Goal: Information Seeking & Learning: Learn about a topic

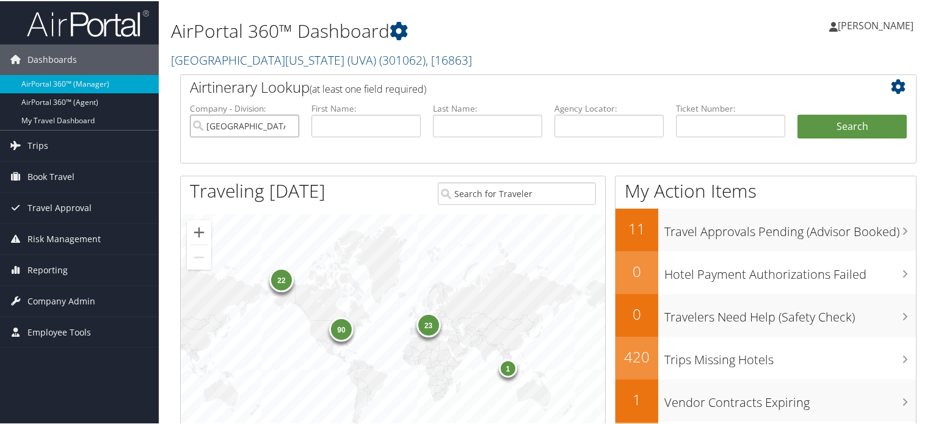
click at [293, 124] on input "University of Virginia (UVA)" at bounding box center [244, 125] width 109 height 23
click at [290, 124] on input "search" at bounding box center [244, 125] width 109 height 23
click at [336, 124] on input "text" at bounding box center [365, 125] width 109 height 23
paste input "Carrie"
type input "Carrie"
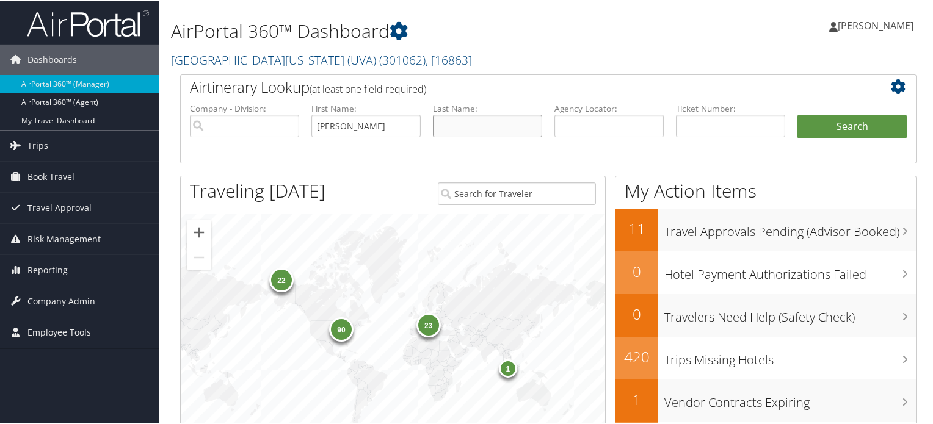
paste input "Willoughby"
type input "[PERSON_NAME]"
click at [812, 115] on button "Search" at bounding box center [851, 126] width 109 height 24
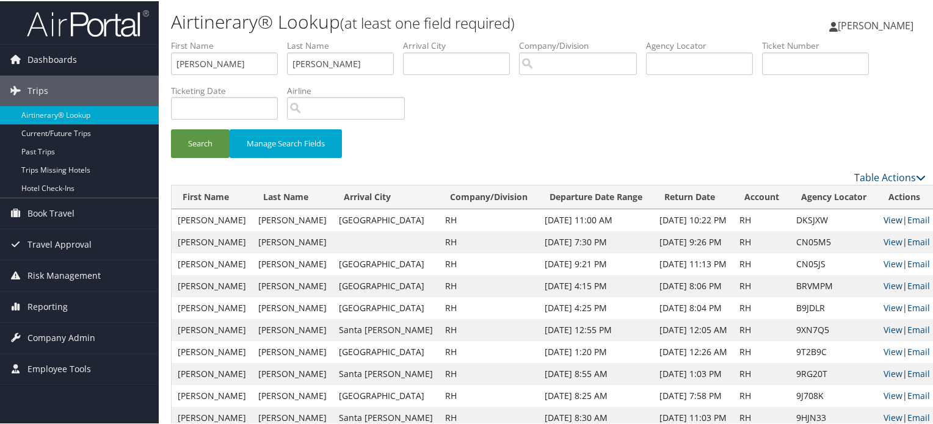
click at [883, 220] on link "View" at bounding box center [892, 219] width 19 height 12
drag, startPoint x: 249, startPoint y: 73, endPoint x: 170, endPoint y: 73, distance: 78.7
click at [171, 73] on form "First Name Carrie Last Name Willoughby Departure City Arrival City Company/Divi…" at bounding box center [548, 103] width 754 height 131
type input "carol"
type input "short"
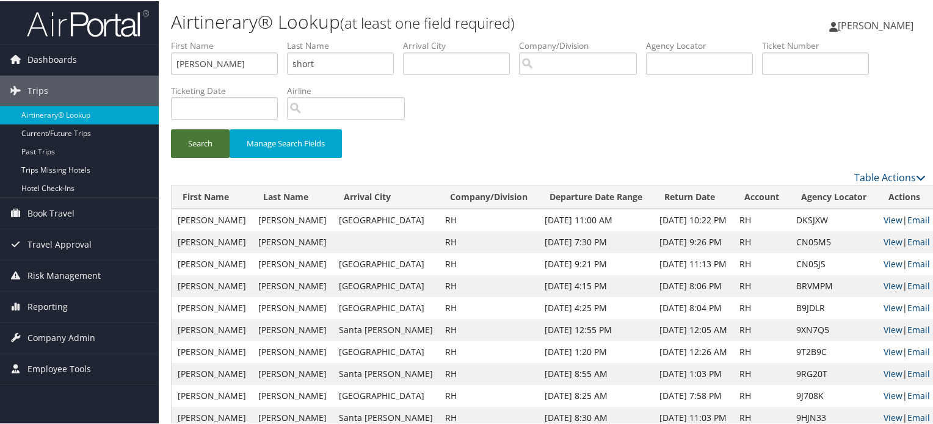
click at [209, 142] on button "Search" at bounding box center [200, 142] width 59 height 29
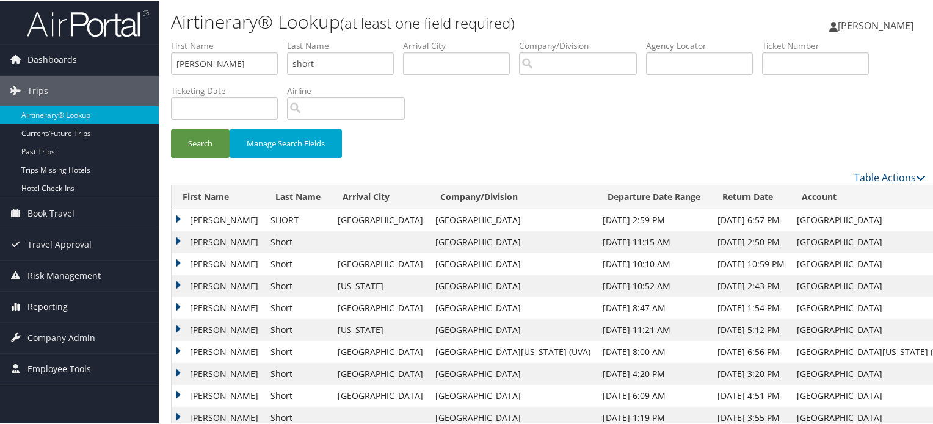
click at [56, 309] on span "Reporting" at bounding box center [47, 305] width 40 height 31
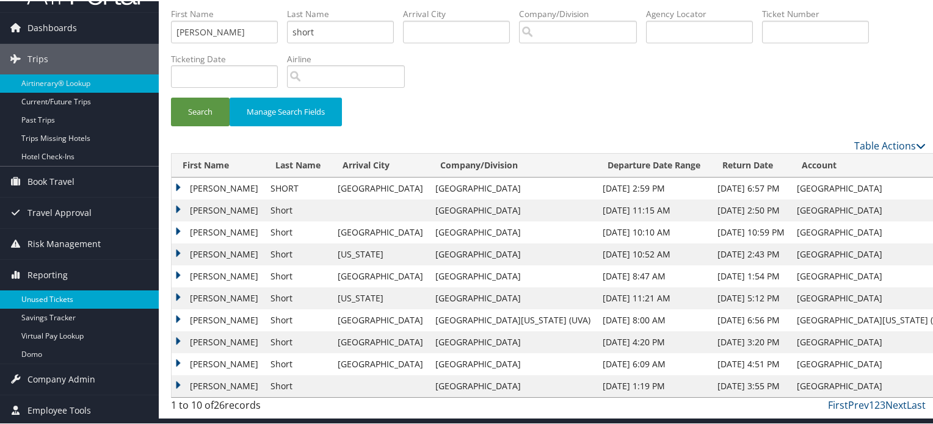
click at [54, 290] on link "Unused Tickets" at bounding box center [79, 298] width 159 height 18
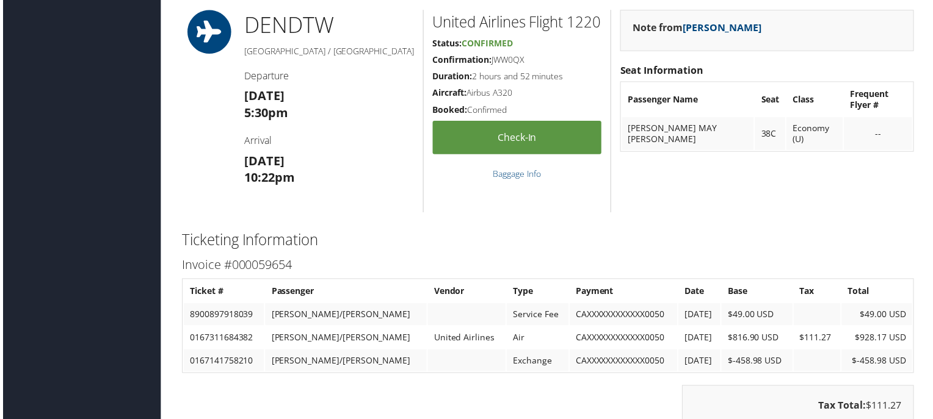
scroll to position [1524, 0]
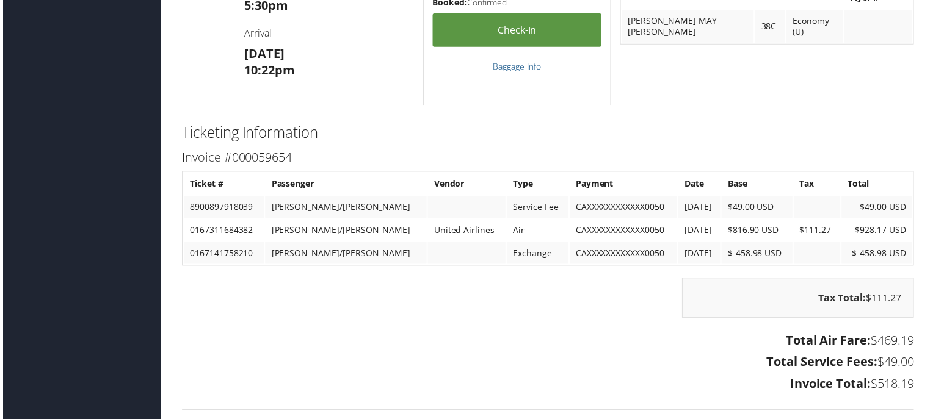
click at [562, 334] on h3 "Total Air Fare: $469.19" at bounding box center [548, 342] width 736 height 17
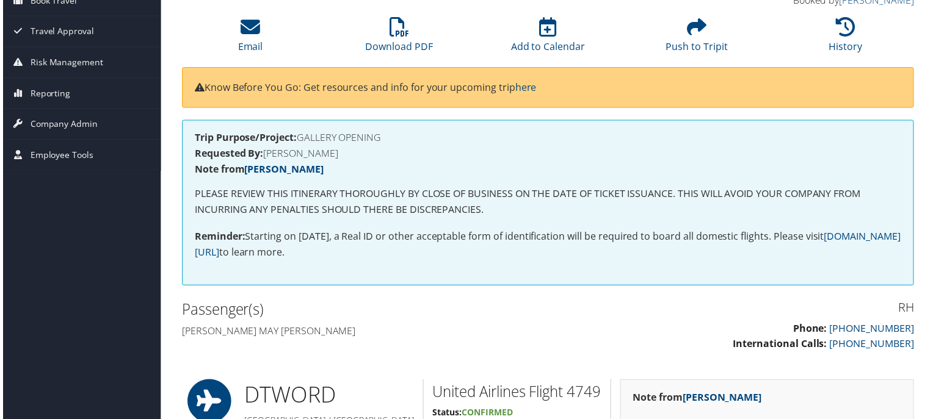
scroll to position [0, 0]
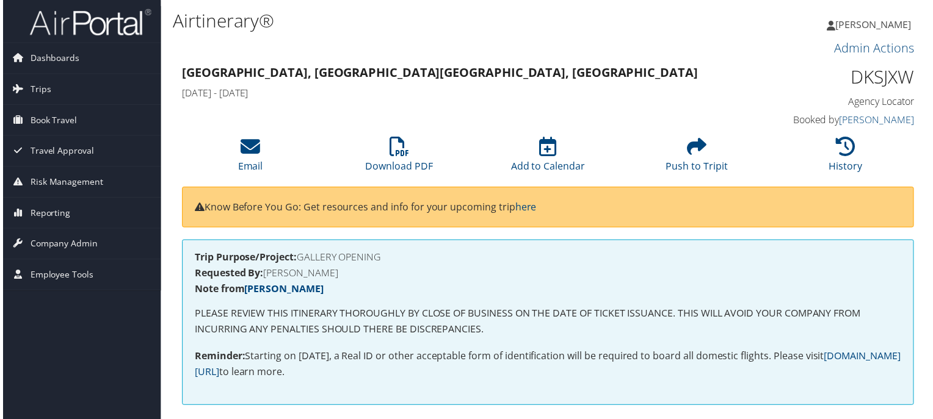
click at [851, 76] on h1 "DKSJXW" at bounding box center [831, 78] width 170 height 26
drag, startPoint x: 848, startPoint y: 76, endPoint x: 909, endPoint y: 73, distance: 61.1
click at [909, 73] on h1 "DKSJXW" at bounding box center [831, 78] width 170 height 26
copy h1 "DKSJXW"
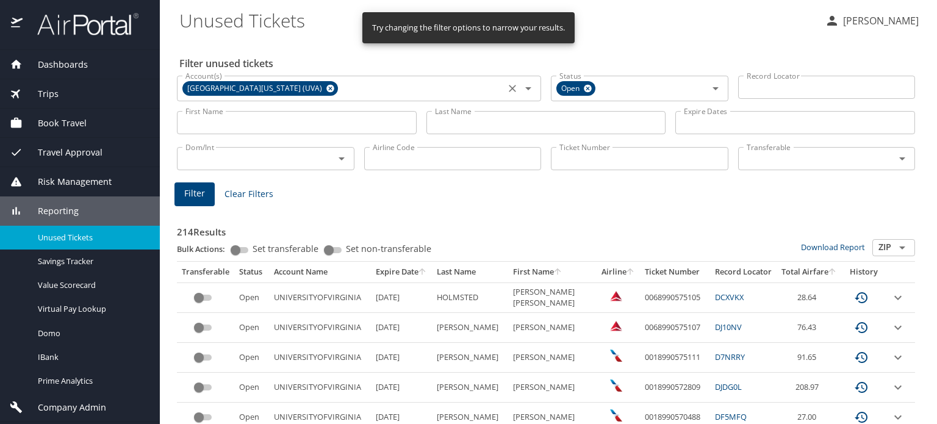
click at [327, 90] on icon at bounding box center [331, 89] width 8 height 8
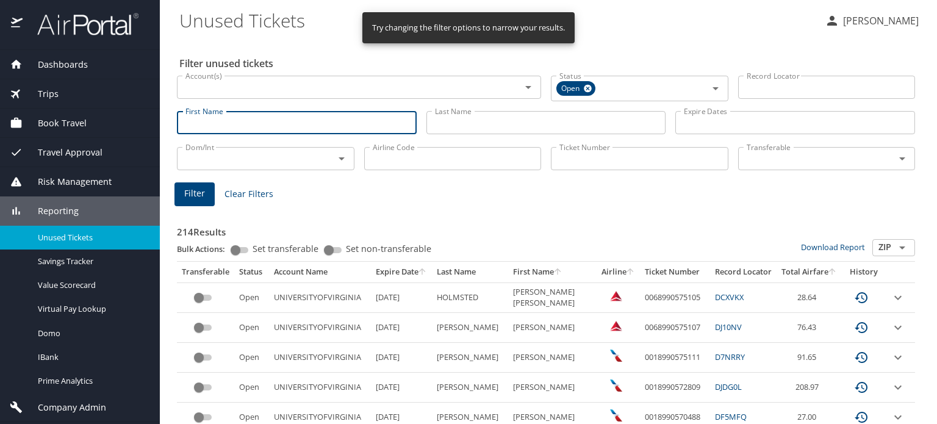
click at [256, 127] on input "First Name" at bounding box center [297, 122] width 240 height 23
type input "Carol"
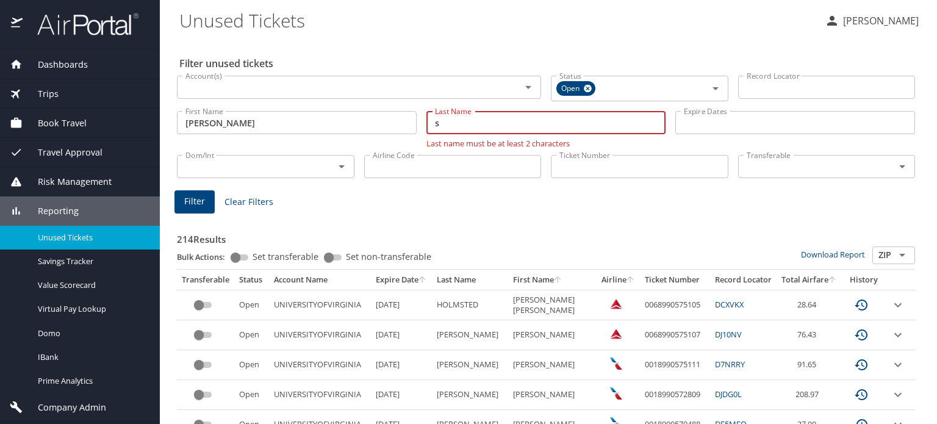
type input "Short"
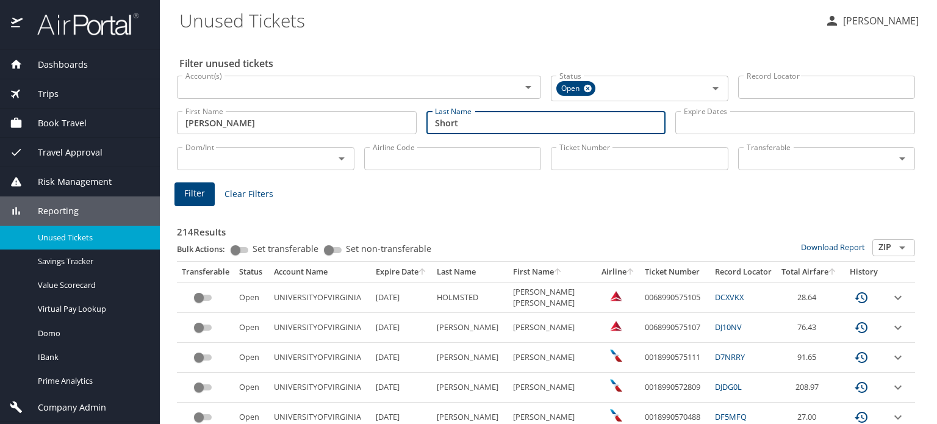
click at [198, 195] on span "Filter" at bounding box center [194, 193] width 21 height 15
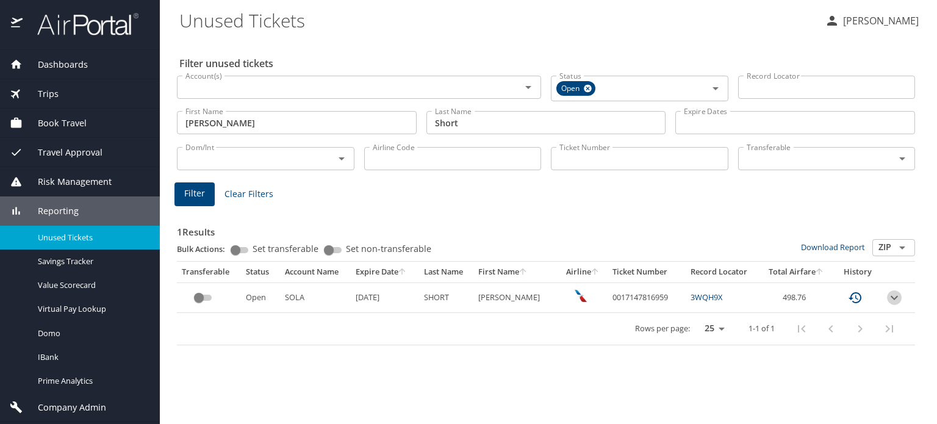
click at [896, 302] on icon "expand row" at bounding box center [894, 297] width 15 height 15
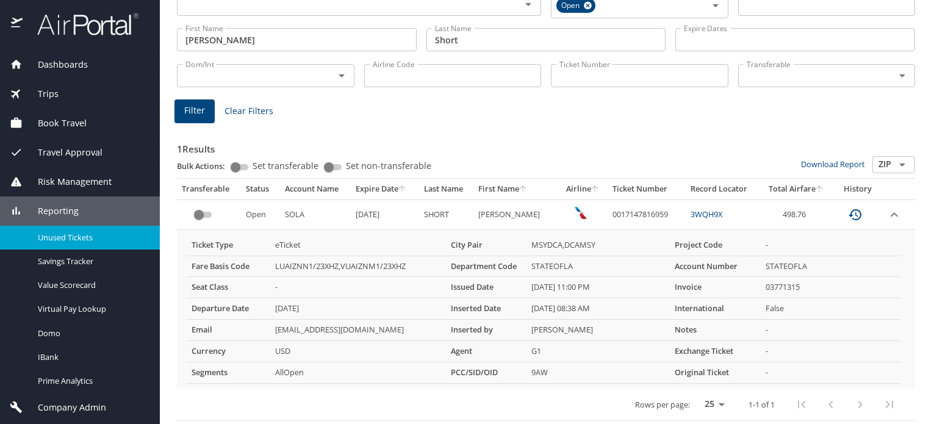
scroll to position [83, 0]
drag, startPoint x: 662, startPoint y: 215, endPoint x: 601, endPoint y: 217, distance: 60.4
click at [608, 217] on td "0017147816959" at bounding box center [647, 215] width 79 height 30
copy td "0017147816959"
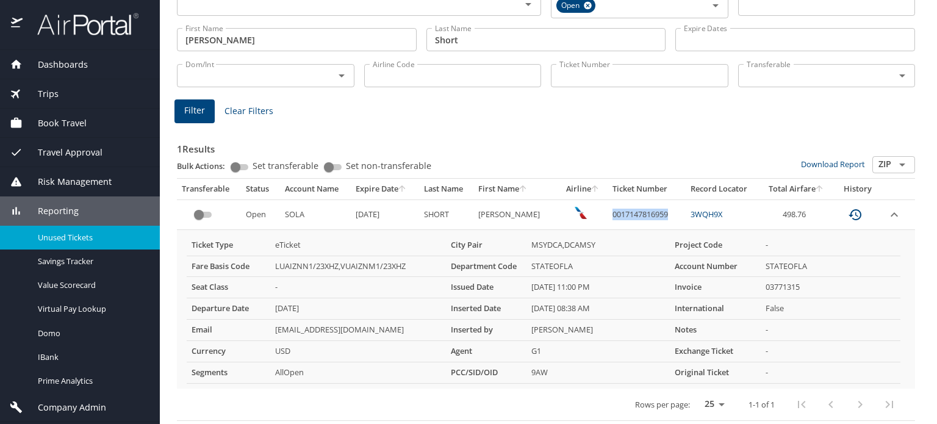
copy td "0017147816959"
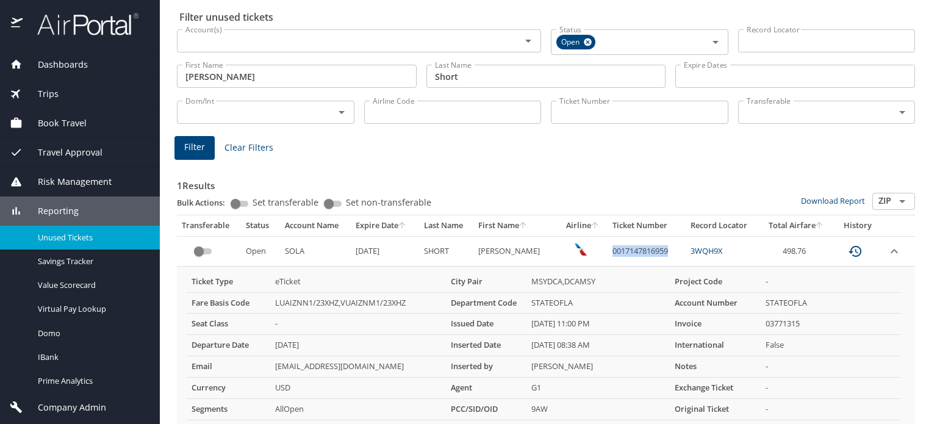
scroll to position [0, 0]
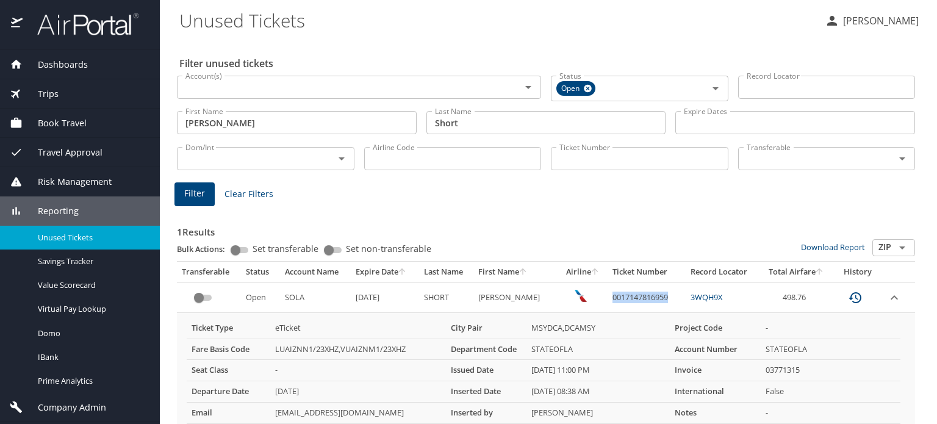
click at [107, 29] on img at bounding box center [81, 24] width 115 height 24
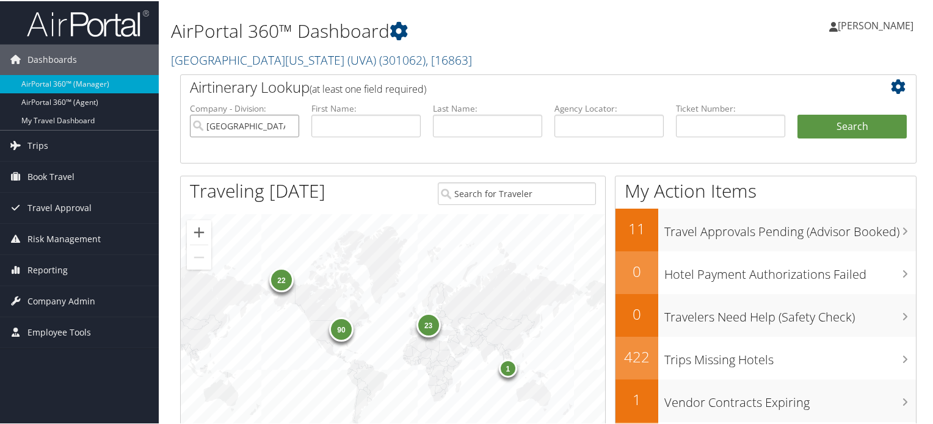
click at [287, 126] on input "University of Virginia (UVA)" at bounding box center [244, 125] width 109 height 23
click at [379, 51] on span "( 301062 )" at bounding box center [402, 59] width 46 height 16
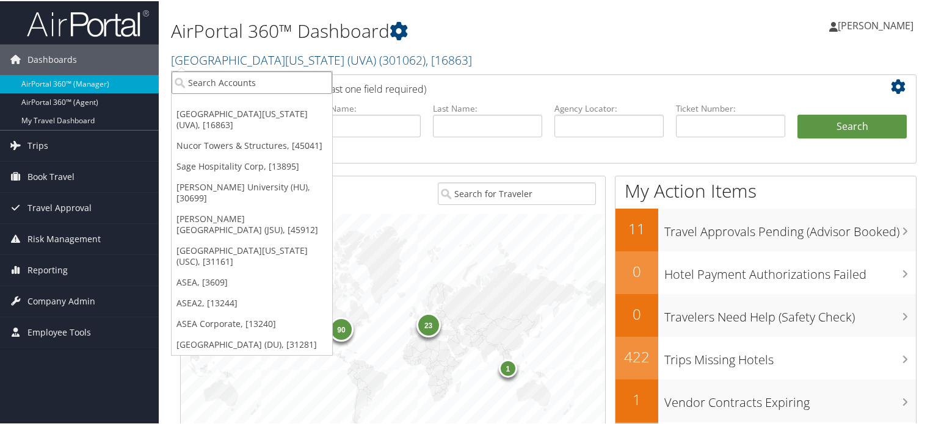
click at [211, 84] on input "search" at bounding box center [251, 81] width 161 height 23
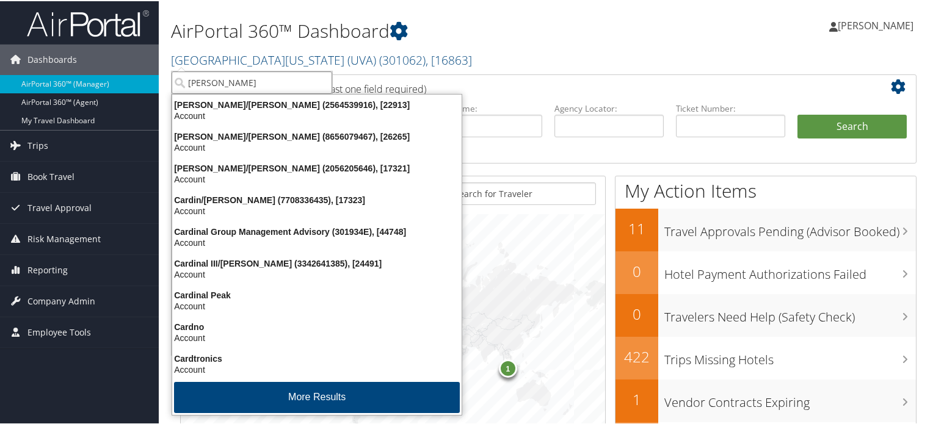
type input "carollo"
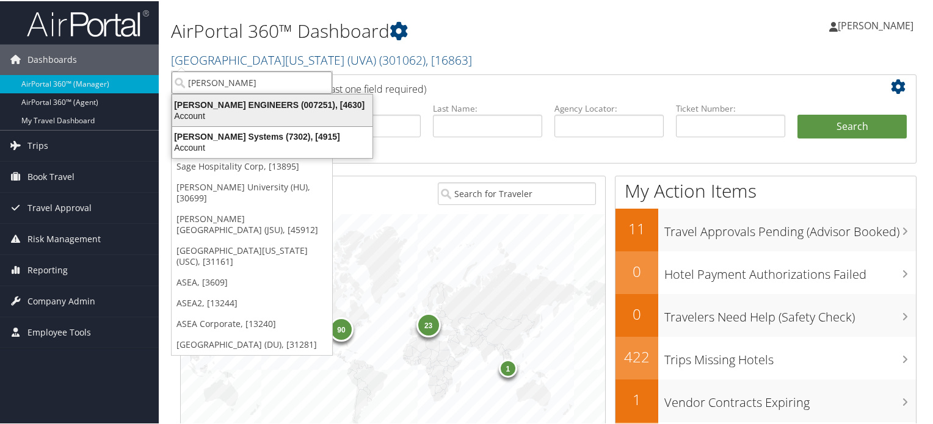
click at [223, 112] on div "Account" at bounding box center [272, 114] width 215 height 11
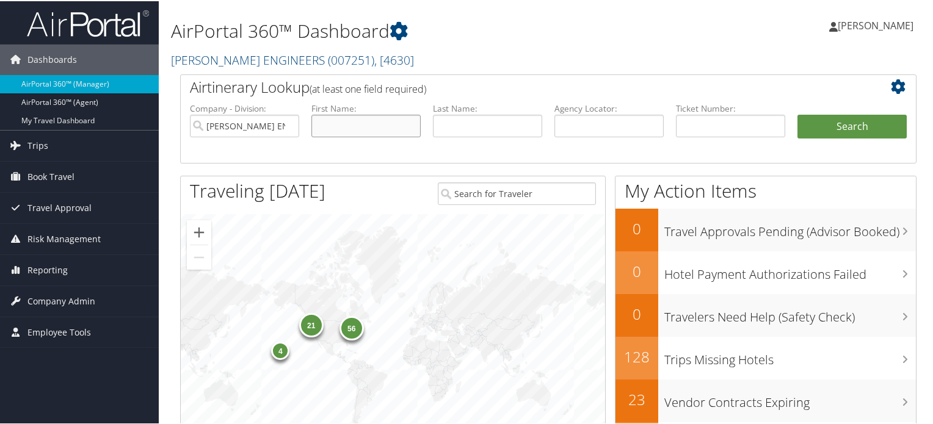
click at [395, 124] on input "text" at bounding box center [365, 125] width 109 height 23
drag, startPoint x: 395, startPoint y: 124, endPoint x: 315, endPoint y: 126, distance: 80.6
click at [315, 124] on input "troy" at bounding box center [365, 125] width 109 height 23
type input "Troy"
type input "hedlund"
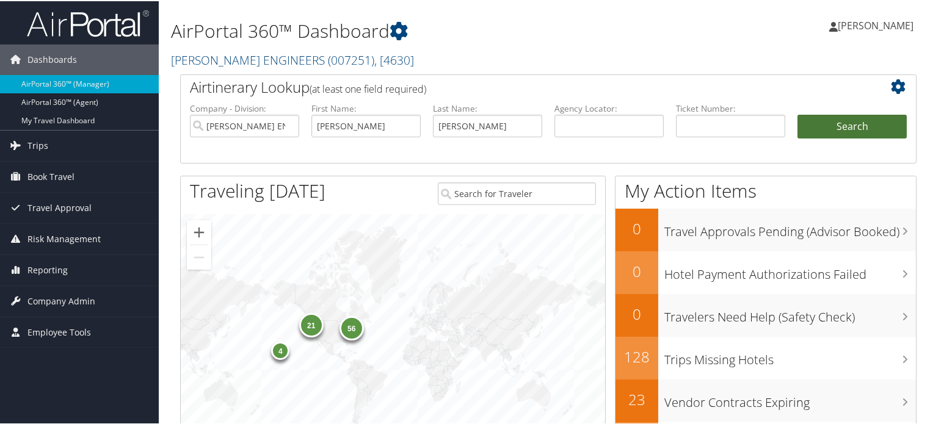
click at [836, 126] on button "Search" at bounding box center [851, 126] width 109 height 24
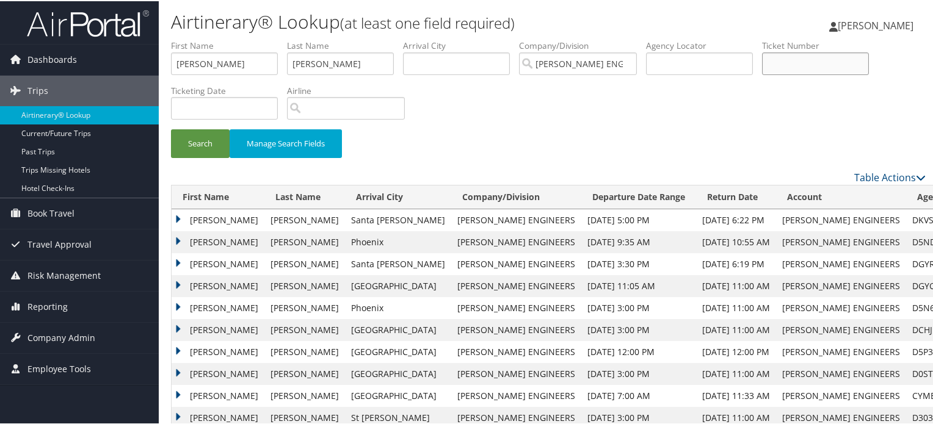
click at [793, 62] on input "text" at bounding box center [815, 62] width 107 height 23
paste input "0018990575123"
type input "0018990575123"
click at [184, 141] on button "Search" at bounding box center [200, 142] width 59 height 29
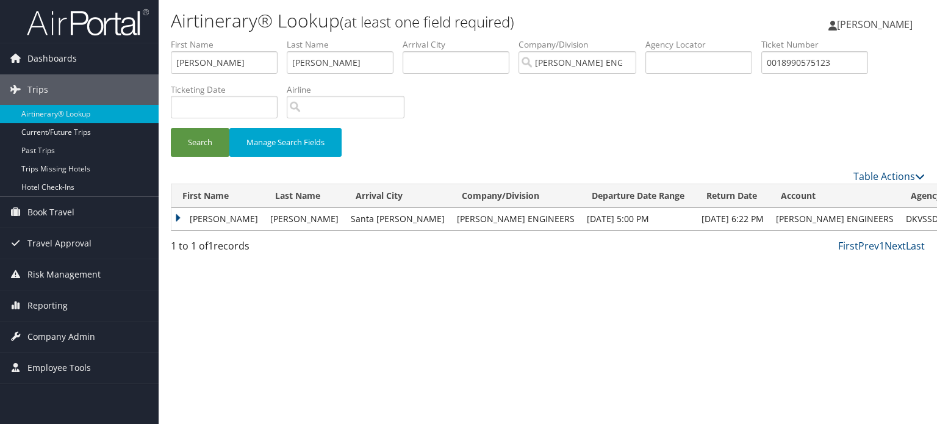
click at [179, 217] on td "[PERSON_NAME]" at bounding box center [217, 219] width 93 height 22
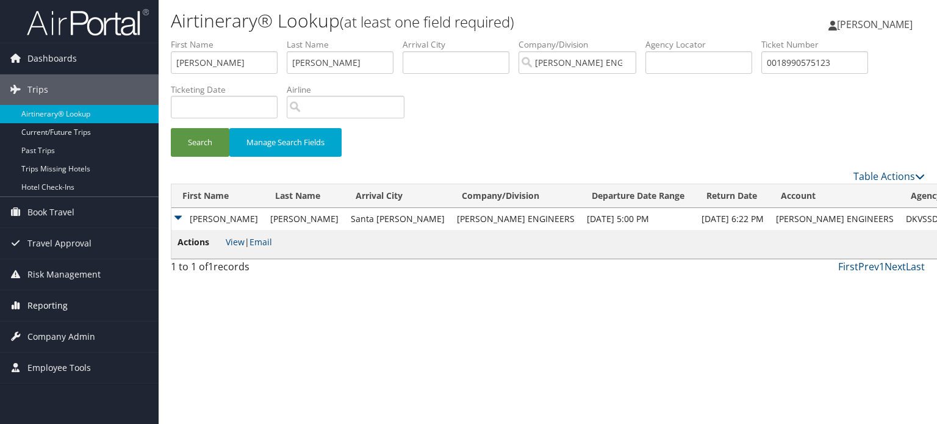
click at [63, 306] on span "Reporting" at bounding box center [47, 305] width 40 height 31
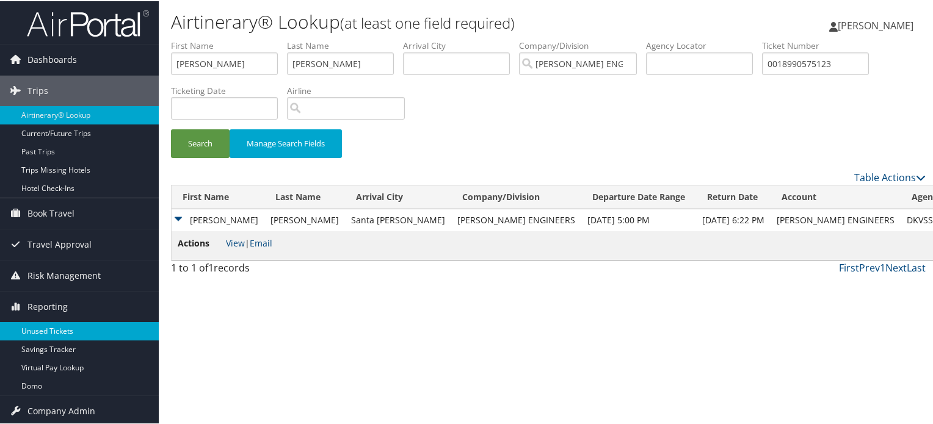
click at [63, 331] on link "Unused Tickets" at bounding box center [79, 330] width 159 height 18
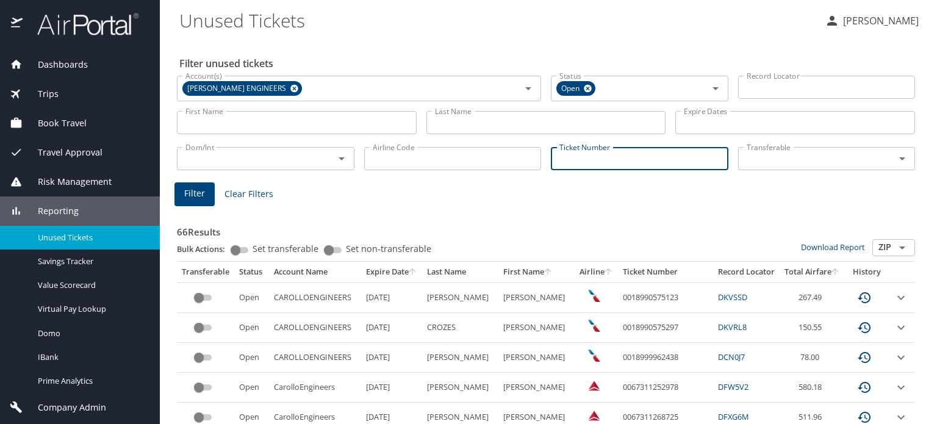
click at [605, 157] on input "Ticket Number" at bounding box center [640, 158] width 178 height 23
paste input "0018990575123"
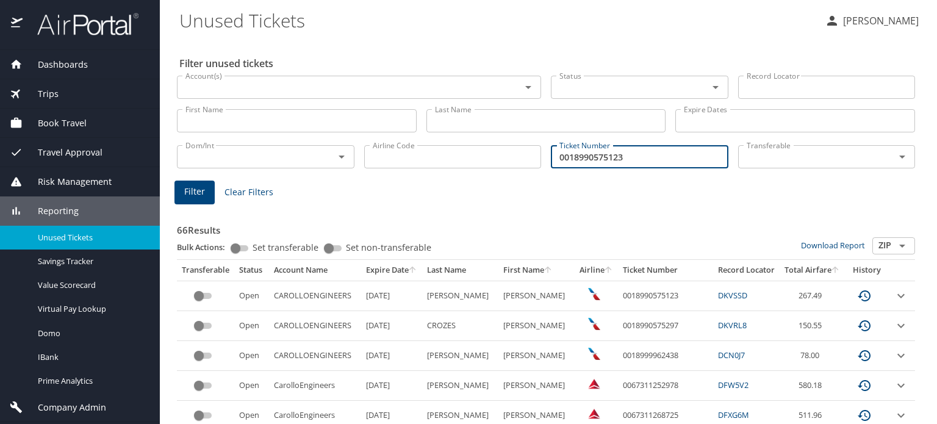
type input "0018990575123"
click at [198, 197] on span "Filter" at bounding box center [194, 191] width 21 height 15
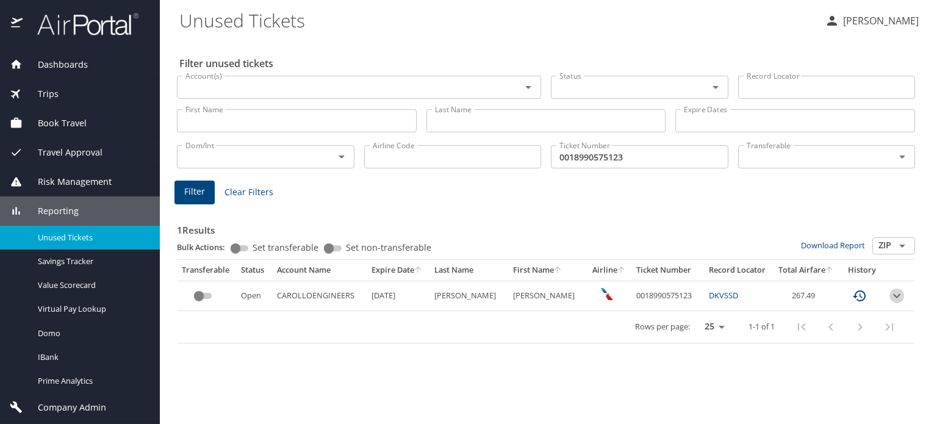
click at [900, 294] on icon "expand row" at bounding box center [897, 296] width 15 height 15
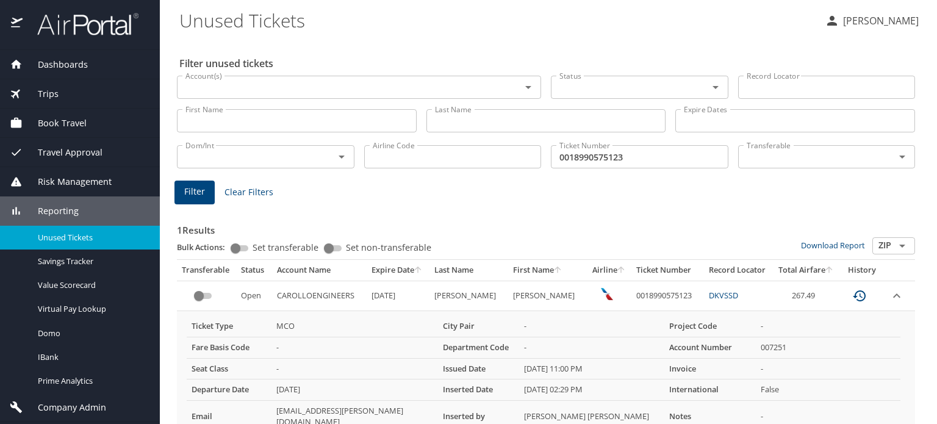
scroll to position [81, 0]
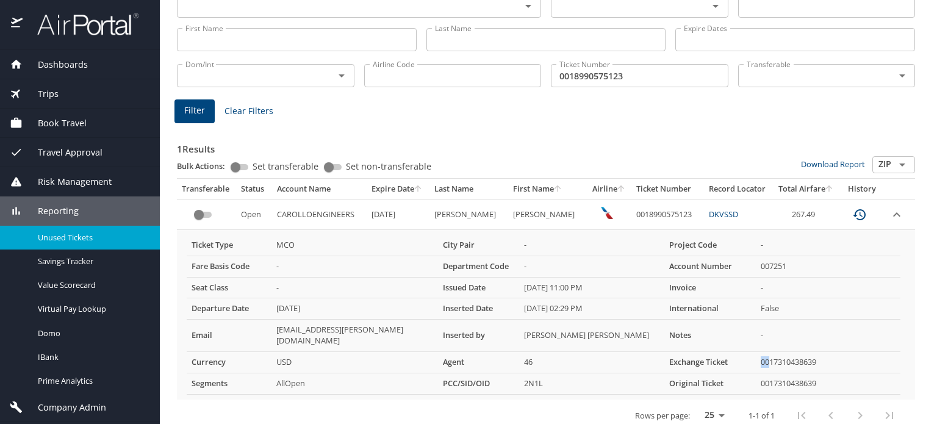
drag, startPoint x: 756, startPoint y: 347, endPoint x: 764, endPoint y: 347, distance: 8.5
click at [764, 352] on td "0017310438639" at bounding box center [828, 362] width 145 height 21
drag, startPoint x: 757, startPoint y: 369, endPoint x: 818, endPoint y: 369, distance: 61.0
click at [818, 373] on td "0017310438639" at bounding box center [828, 383] width 145 height 21
copy td "0017310438639"
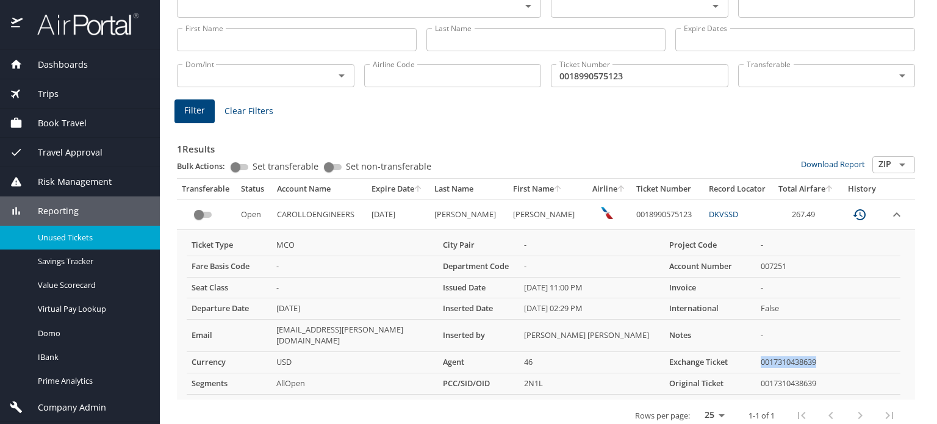
drag, startPoint x: 756, startPoint y: 350, endPoint x: 812, endPoint y: 348, distance: 55.5
click at [812, 352] on td "0017310438639" at bounding box center [828, 362] width 145 height 21
copy td "0017310438639"
drag, startPoint x: 613, startPoint y: 210, endPoint x: 677, endPoint y: 215, distance: 63.7
click at [677, 215] on td "0018990575123" at bounding box center [668, 215] width 73 height 30
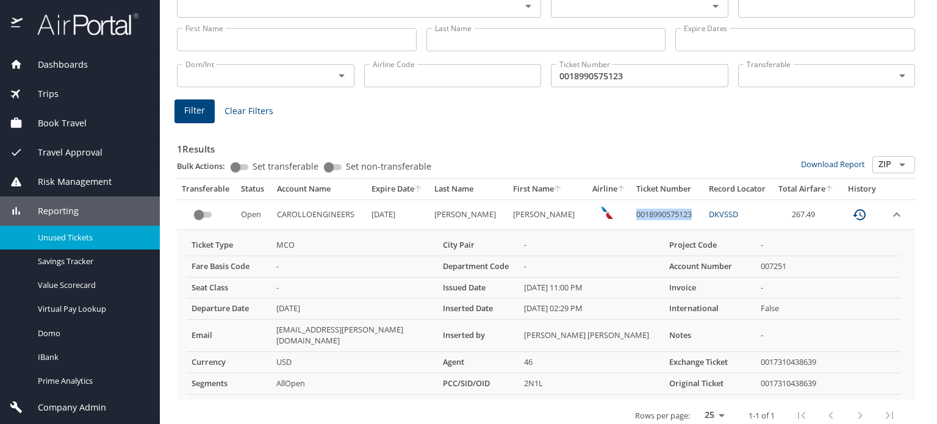
copy td "0018990575123"
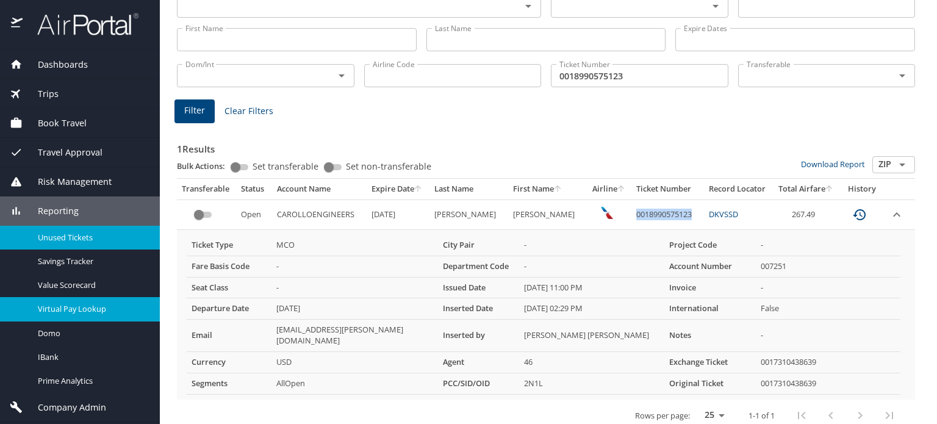
scroll to position [27, 0]
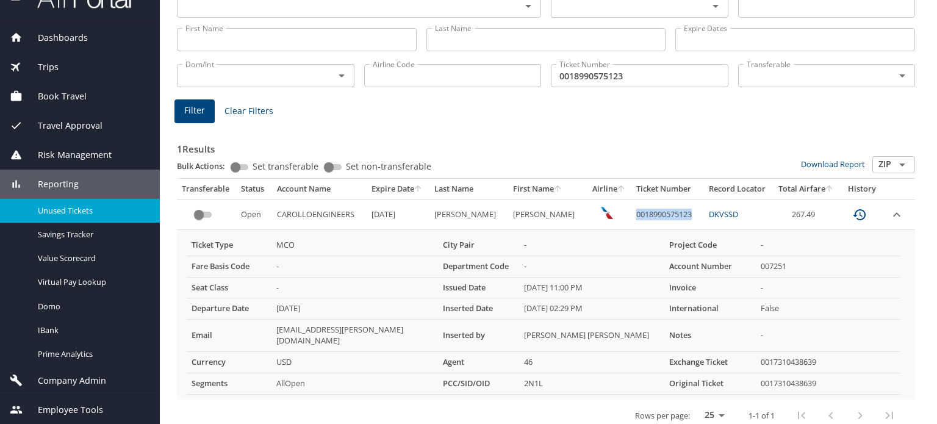
click at [90, 378] on span "Company Admin" at bounding box center [65, 380] width 84 height 13
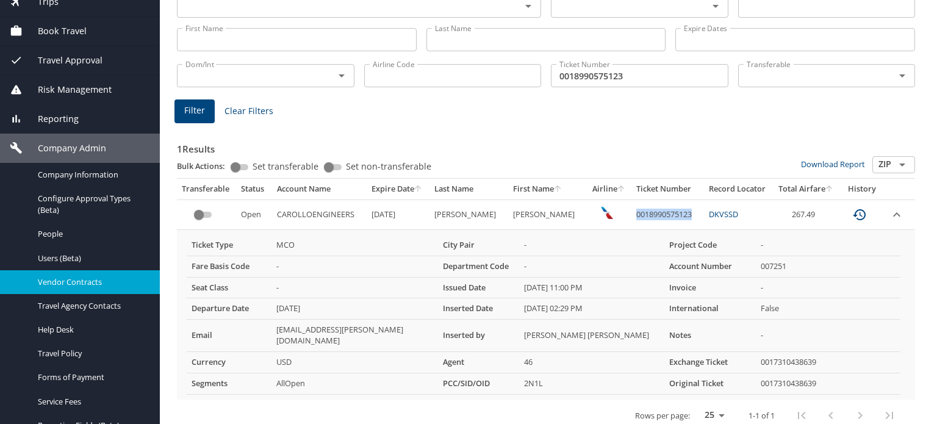
scroll to position [210, 0]
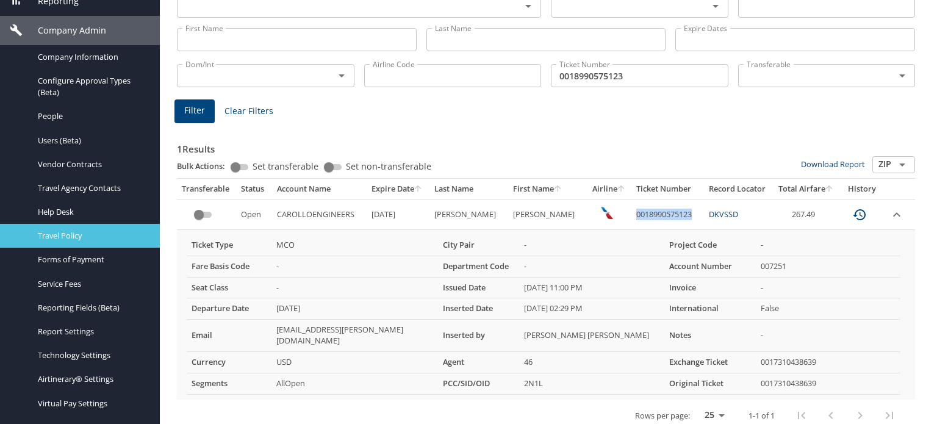
click at [75, 233] on span "Travel Policy" at bounding box center [91, 236] width 107 height 12
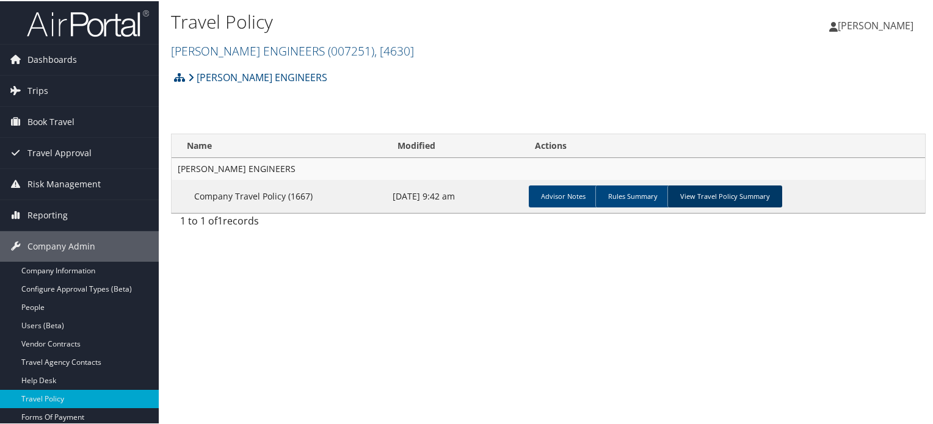
click at [723, 198] on link "View Travel Policy Summary" at bounding box center [724, 195] width 115 height 22
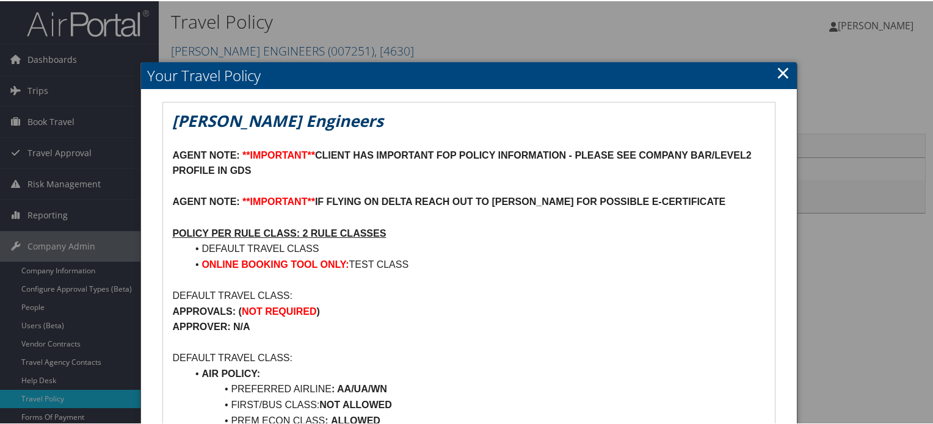
click at [787, 70] on h2 "Your Travel Policy" at bounding box center [468, 74] width 655 height 27
click at [784, 71] on link "×" at bounding box center [783, 71] width 14 height 24
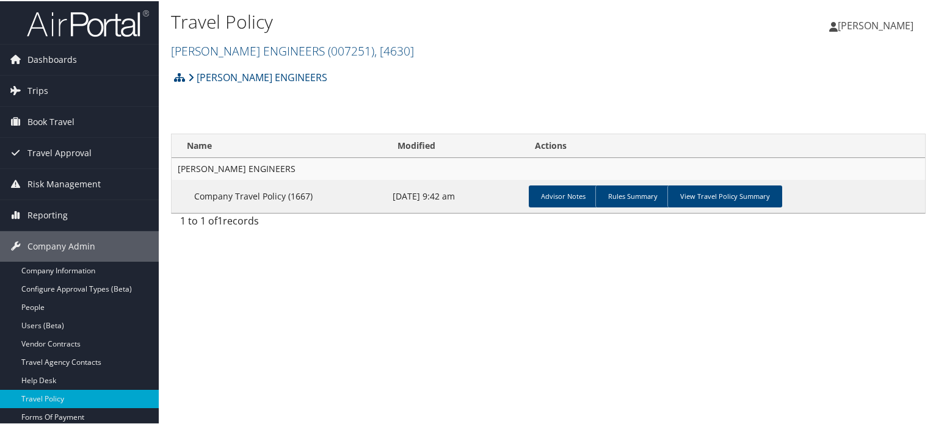
click at [128, 22] on img at bounding box center [88, 22] width 122 height 29
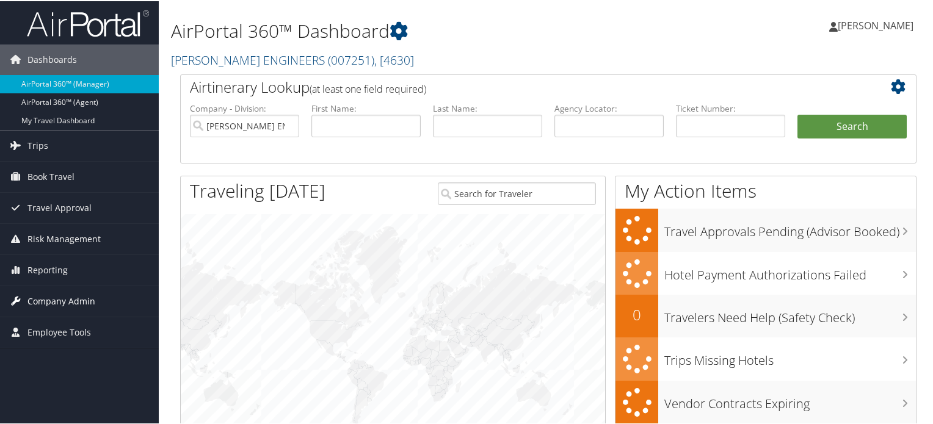
click at [54, 301] on span "Company Admin" at bounding box center [61, 300] width 68 height 31
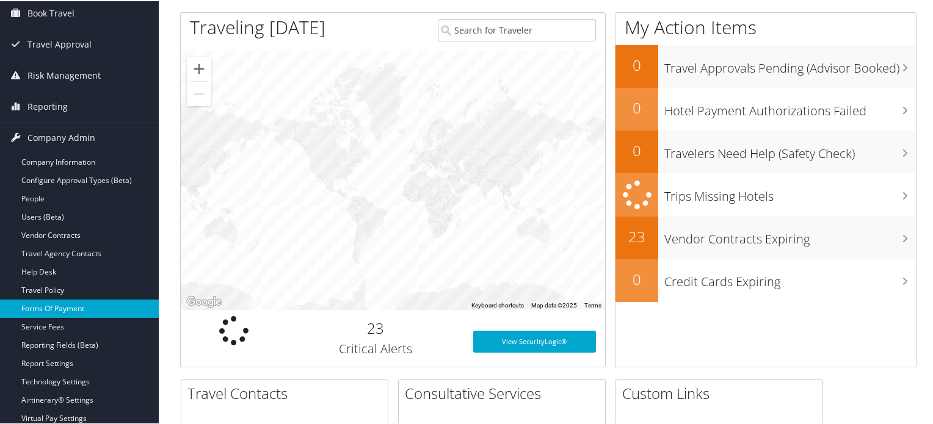
scroll to position [183, 0]
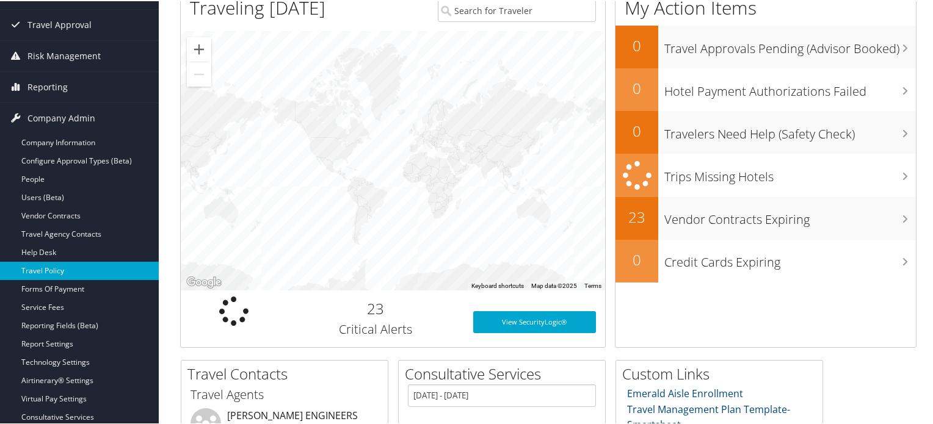
click at [46, 269] on link "Travel Policy" at bounding box center [79, 270] width 159 height 18
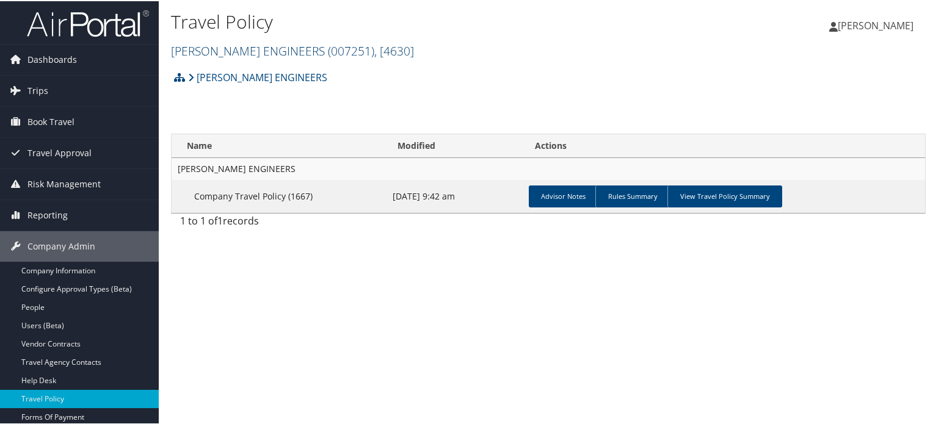
click at [374, 48] on span ", [ 4630 ]" at bounding box center [394, 49] width 40 height 16
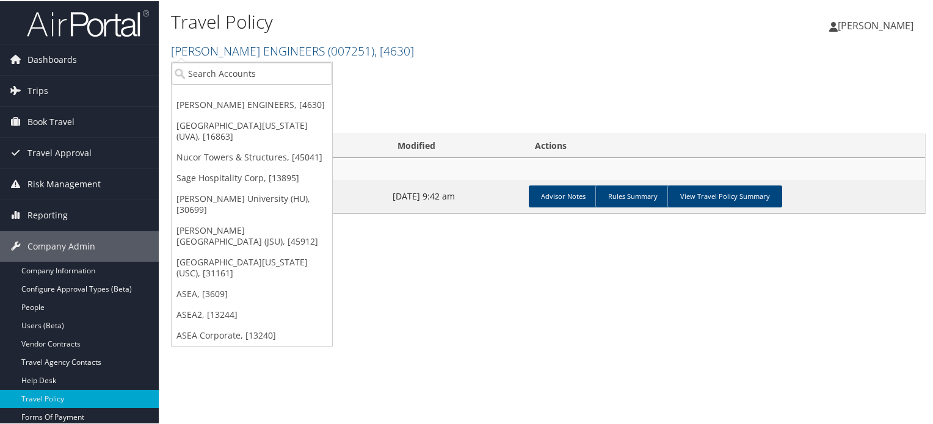
click at [357, 108] on div "[PERSON_NAME] ENGINEERS Account Structure [PERSON_NAME] ENGINEERS (007251) ACTI…" at bounding box center [548, 148] width 754 height 169
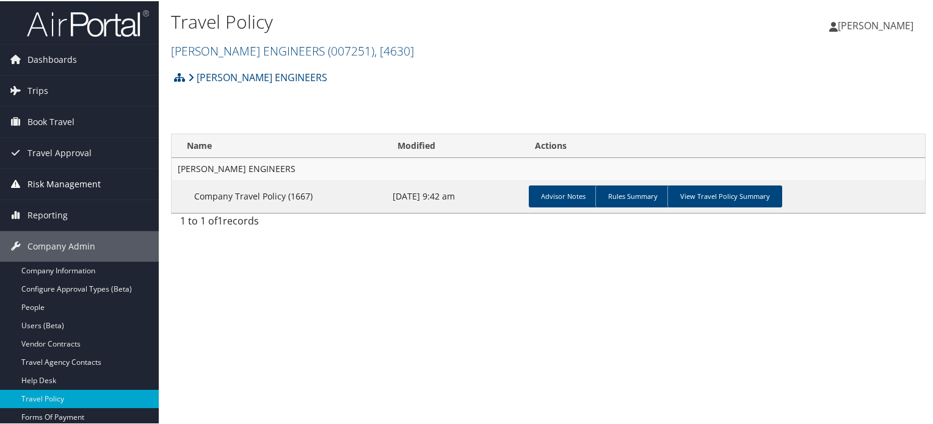
click at [58, 178] on span "Risk Management" at bounding box center [63, 183] width 73 height 31
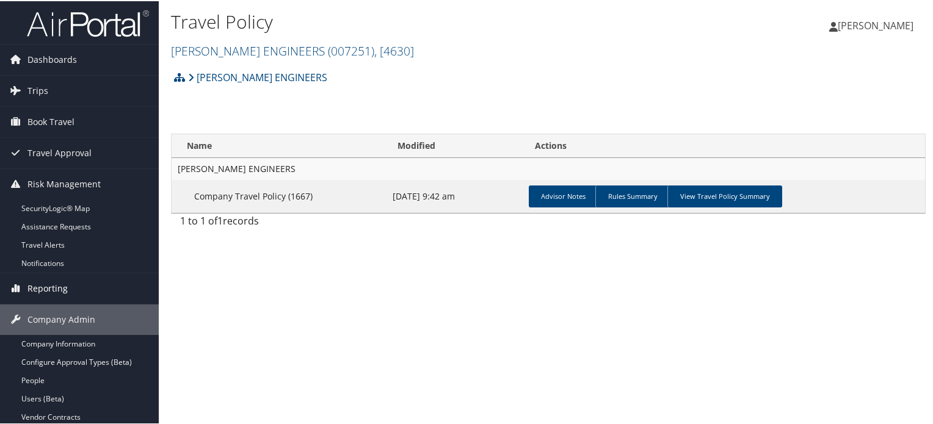
click at [46, 288] on span "Reporting" at bounding box center [47, 287] width 40 height 31
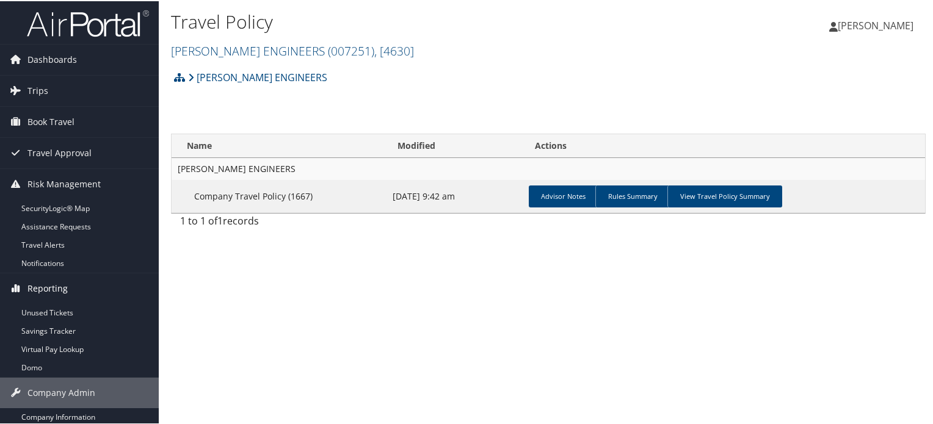
scroll to position [61, 0]
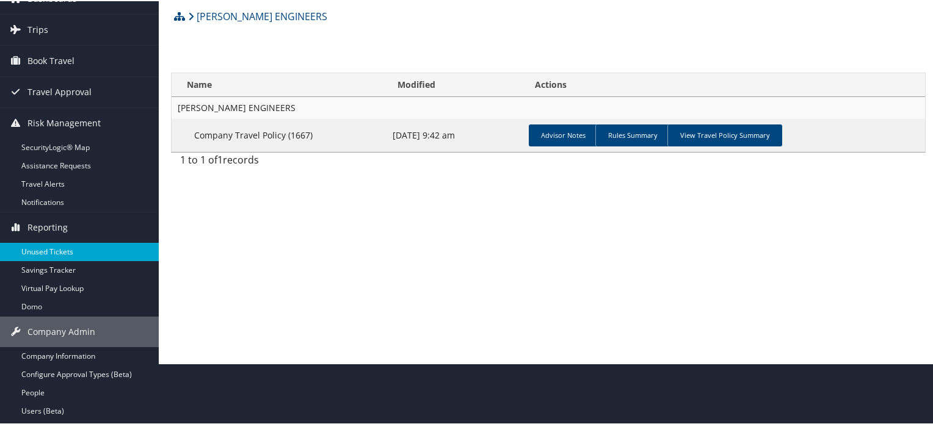
click at [49, 253] on link "Unused Tickets" at bounding box center [79, 251] width 159 height 18
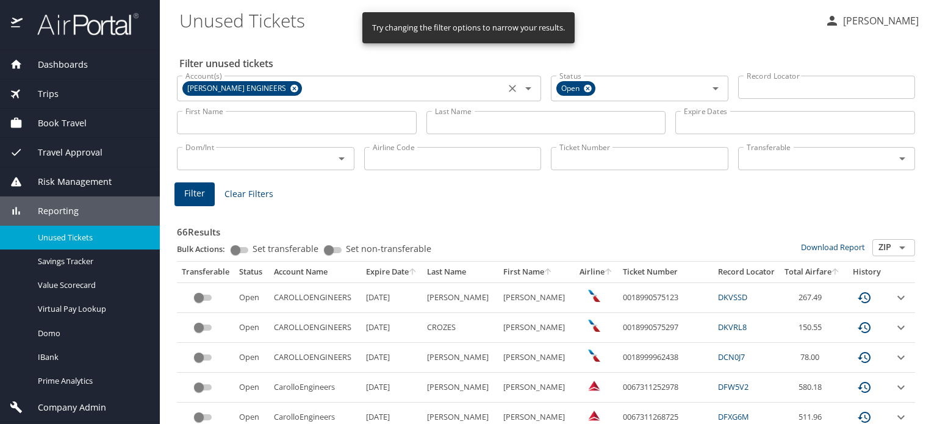
click at [290, 87] on icon at bounding box center [294, 89] width 8 height 8
click at [324, 131] on input "First Name" at bounding box center [297, 122] width 240 height 23
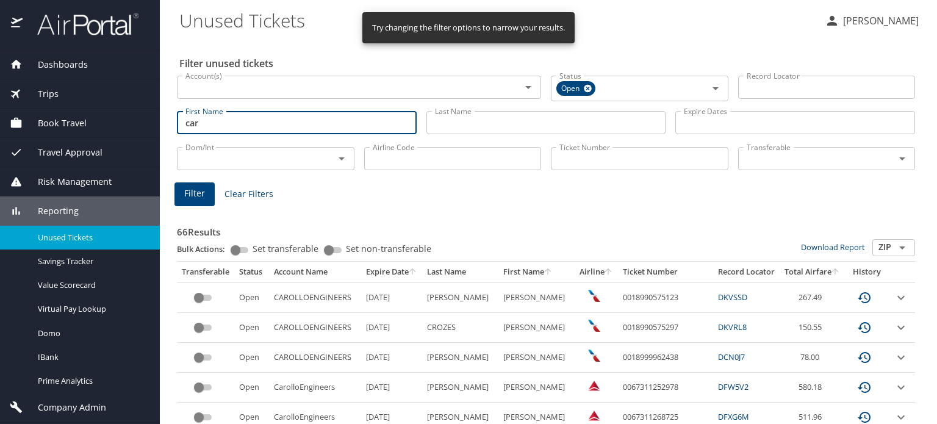
type input "[PERSON_NAME]"
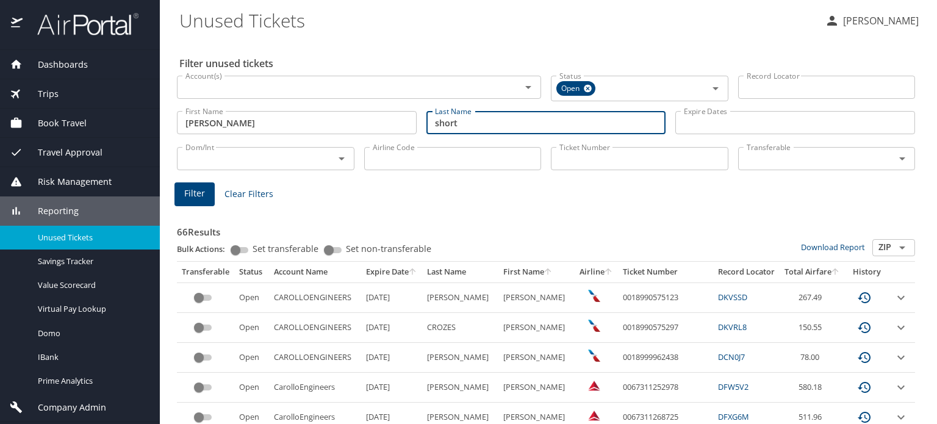
type input "Short"
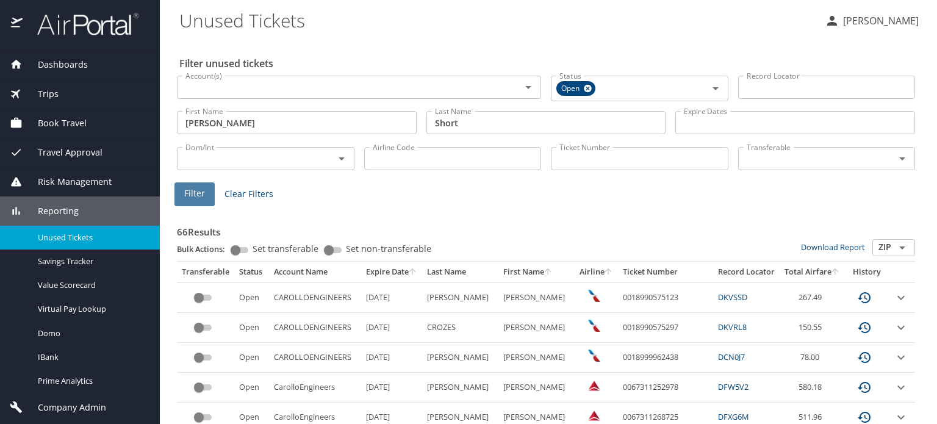
click at [193, 187] on span "Filter" at bounding box center [194, 193] width 21 height 15
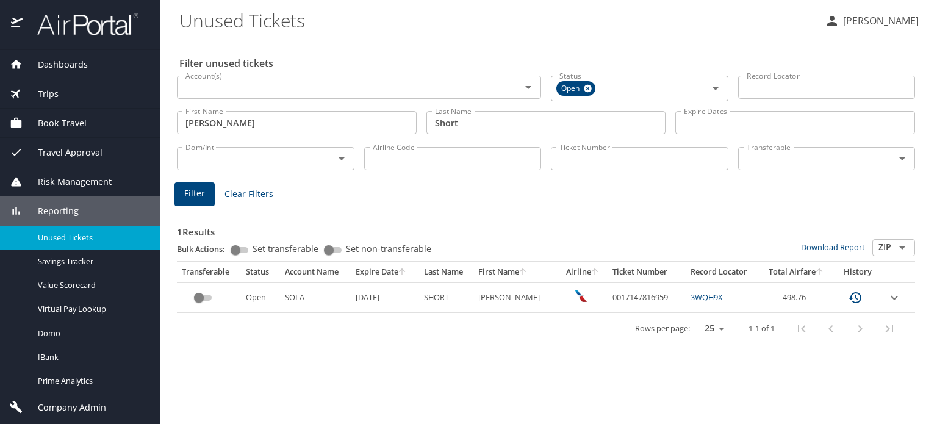
click at [892, 299] on icon "expand row" at bounding box center [894, 297] width 15 height 15
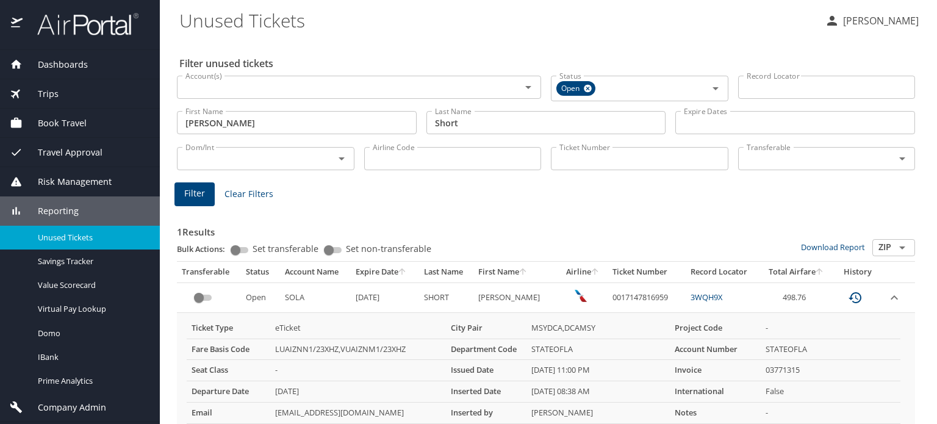
scroll to position [83, 0]
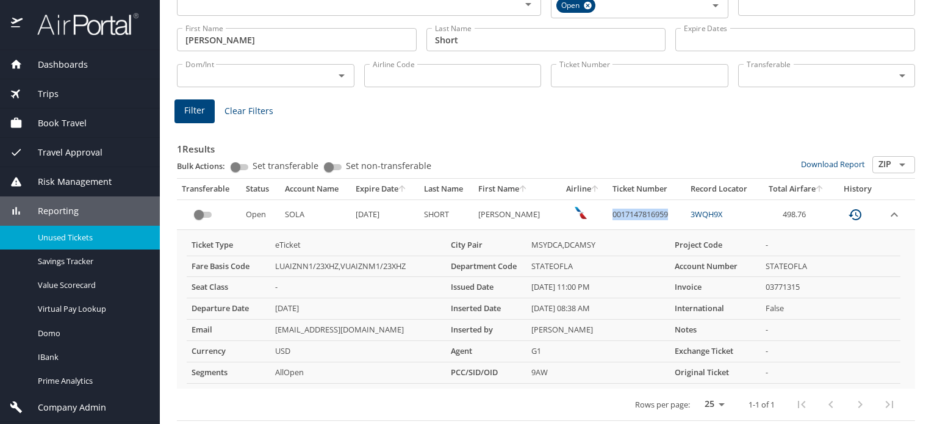
drag, startPoint x: 601, startPoint y: 214, endPoint x: 665, endPoint y: 214, distance: 64.1
click at [665, 214] on td "0017147816959" at bounding box center [647, 215] width 79 height 30
copy td "0017147816959"
drag, startPoint x: 722, startPoint y: 214, endPoint x: 680, endPoint y: 215, distance: 41.5
click at [686, 215] on td "3WQH9X" at bounding box center [723, 215] width 74 height 30
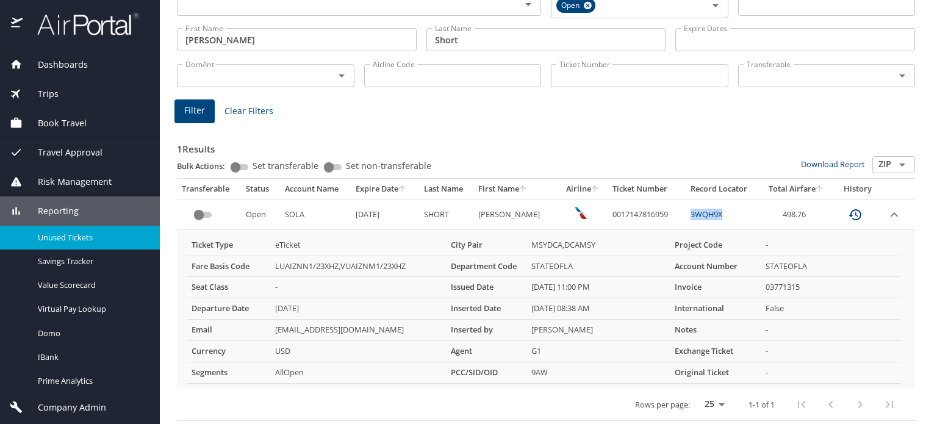
copy link "3WQH9X"
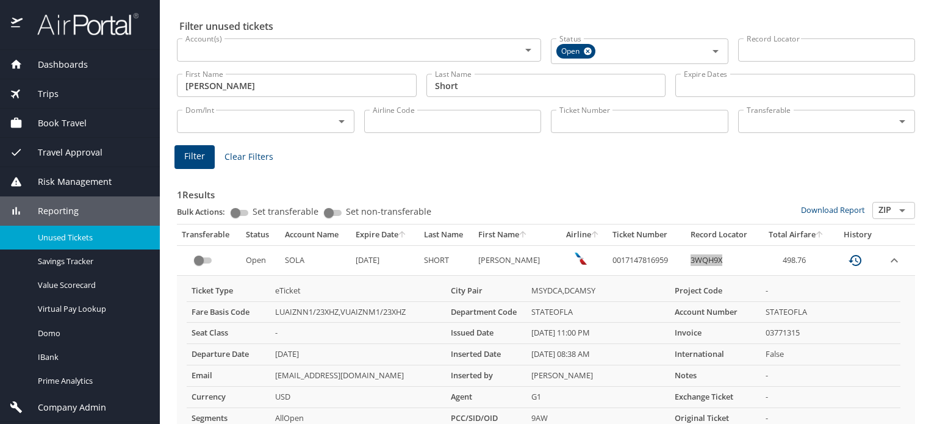
scroll to position [0, 0]
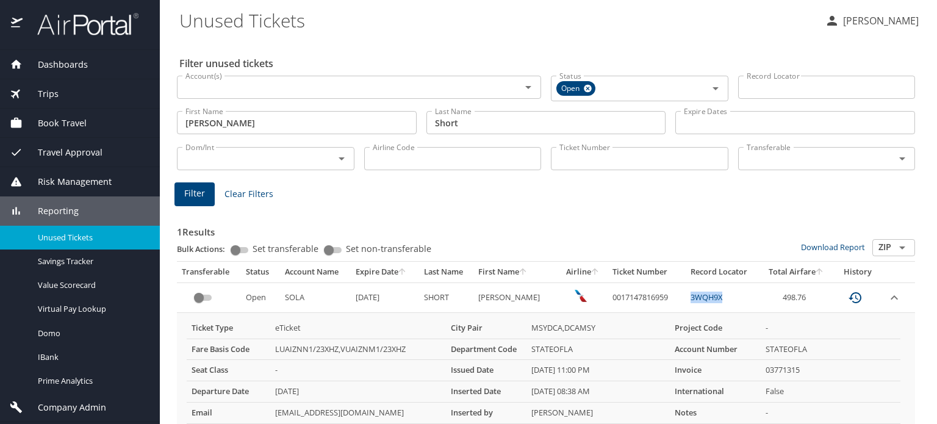
click at [95, 29] on img at bounding box center [81, 24] width 115 height 24
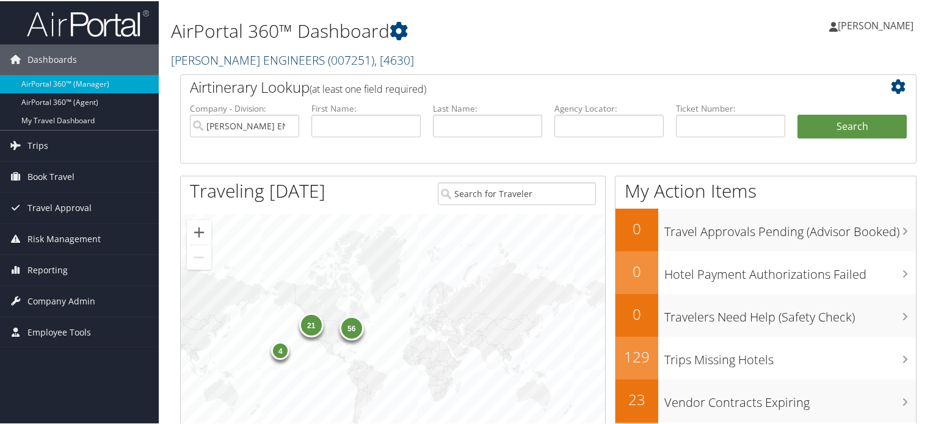
click at [328, 59] on span "( 007251 )" at bounding box center [351, 59] width 46 height 16
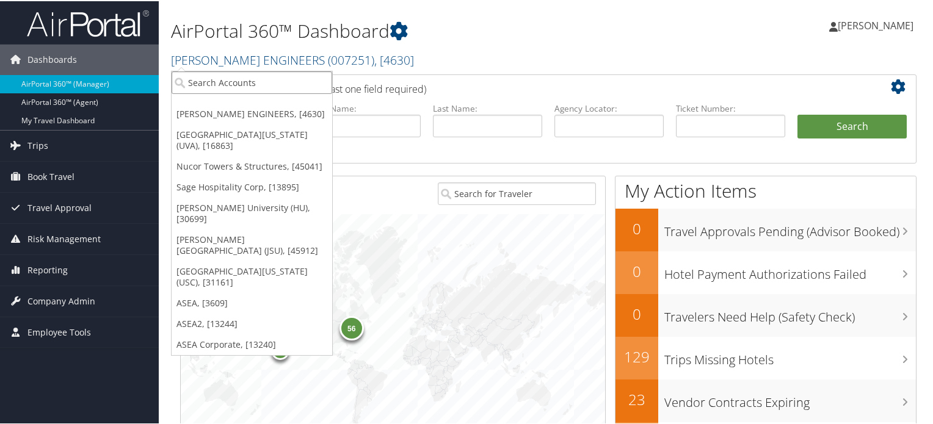
click at [303, 79] on input "search" at bounding box center [251, 81] width 161 height 23
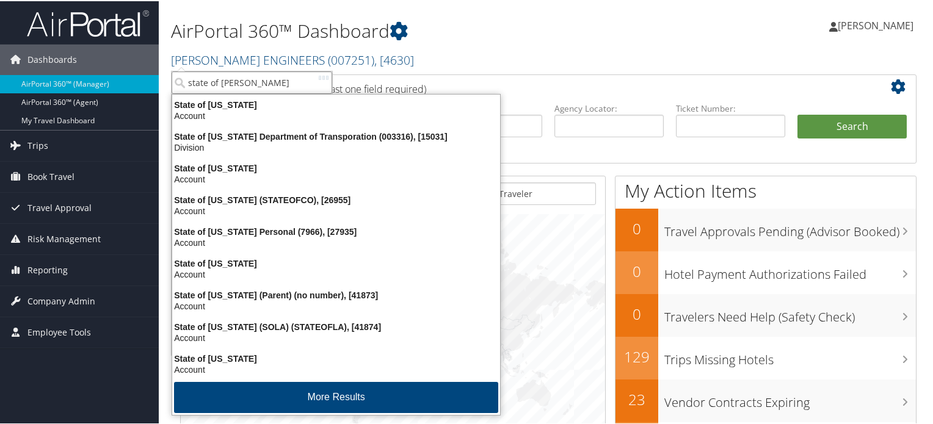
type input "state of loui"
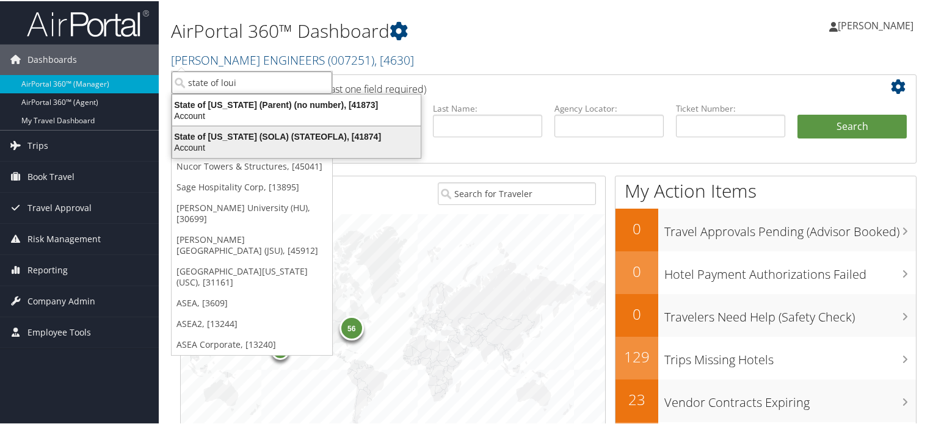
click at [320, 134] on div "State of [US_STATE] (SOLA) (STATEOFLA), [41874]" at bounding box center [296, 135] width 263 height 11
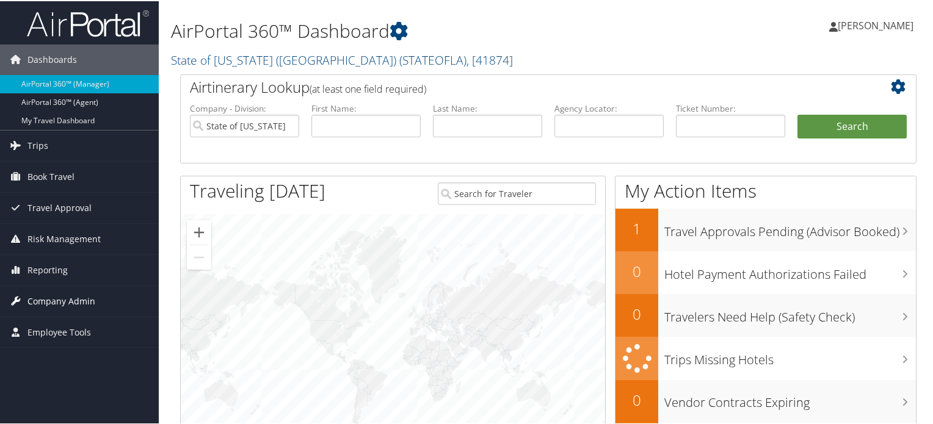
click at [54, 302] on span "Company Admin" at bounding box center [61, 300] width 68 height 31
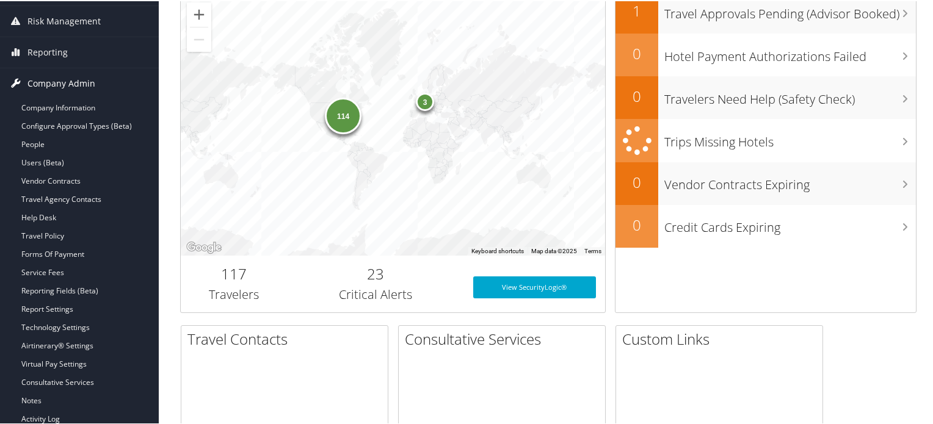
scroll to position [244, 0]
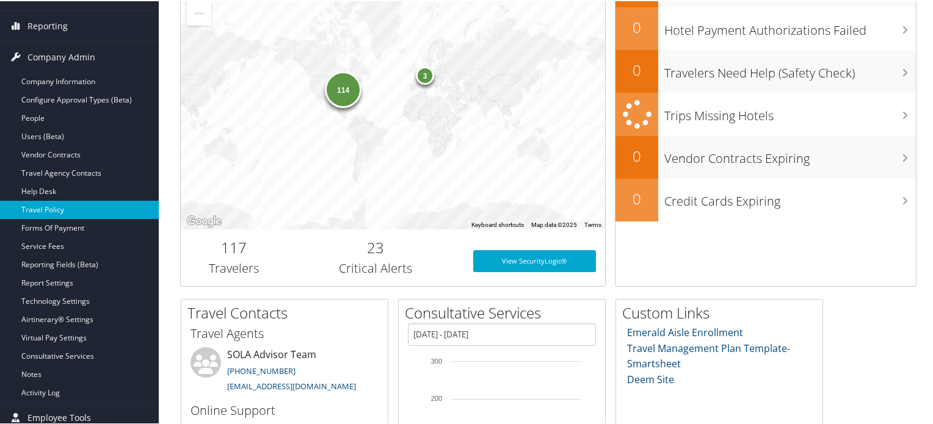
click at [48, 204] on link "Travel Policy" at bounding box center [79, 209] width 159 height 18
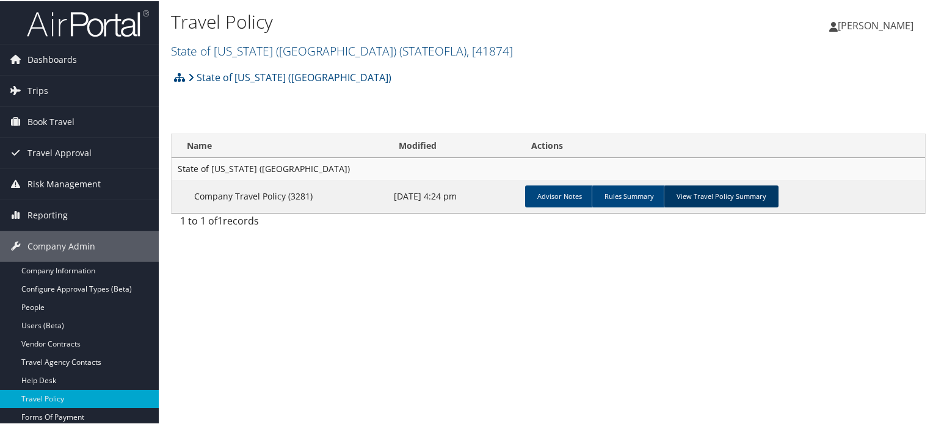
click at [716, 201] on link "View Travel Policy Summary" at bounding box center [720, 195] width 115 height 22
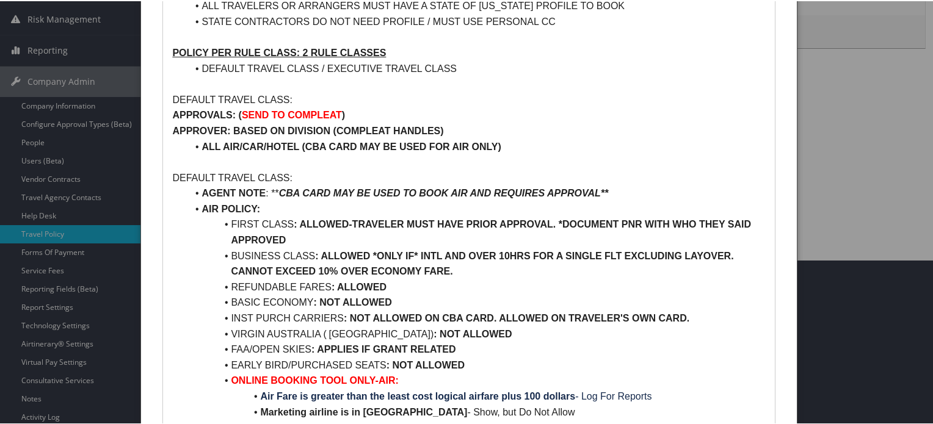
scroll to position [183, 0]
